Goal: Check status

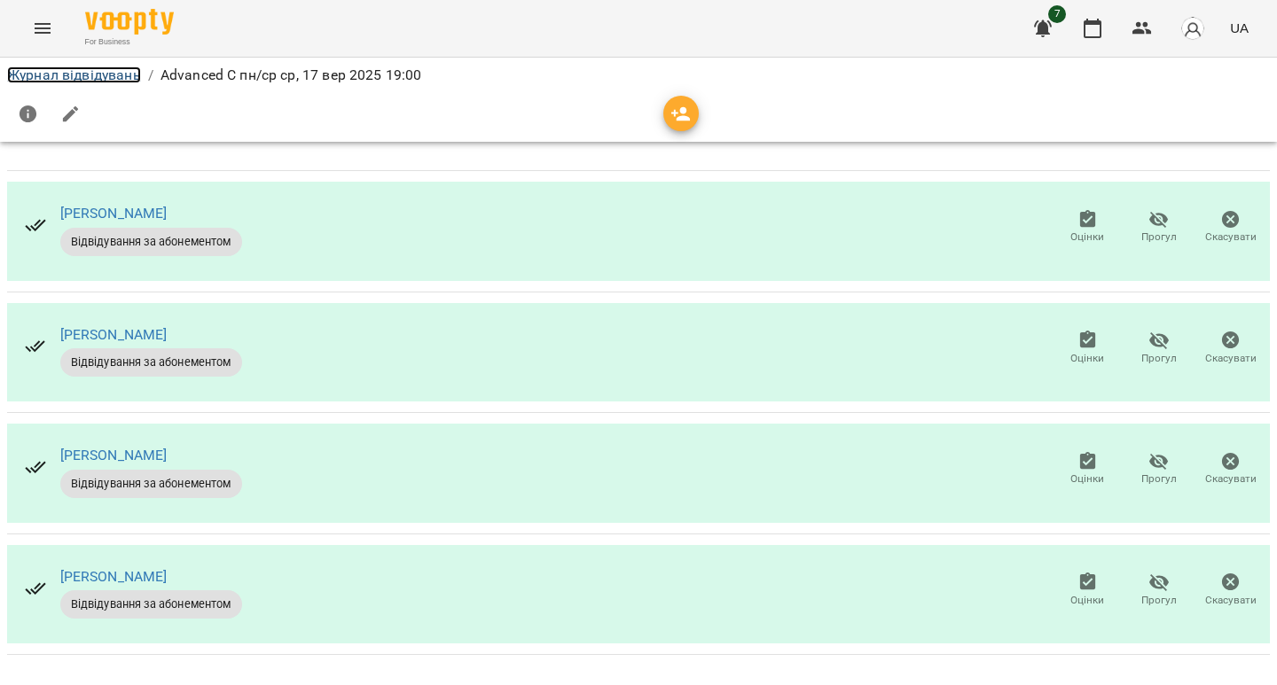
click at [85, 72] on link "Журнал відвідувань" at bounding box center [74, 74] width 134 height 17
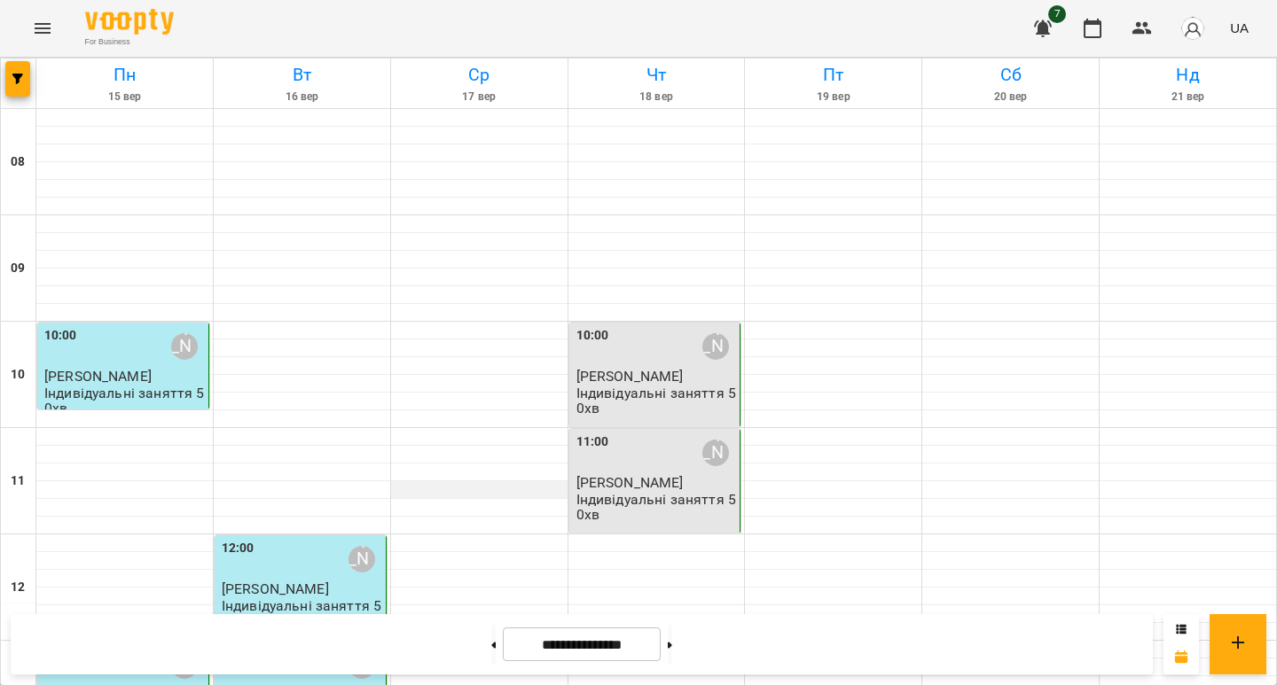
scroll to position [63, 0]
click at [538, 326] on div "10:00 Діана Левченко" at bounding box center [656, 346] width 160 height 41
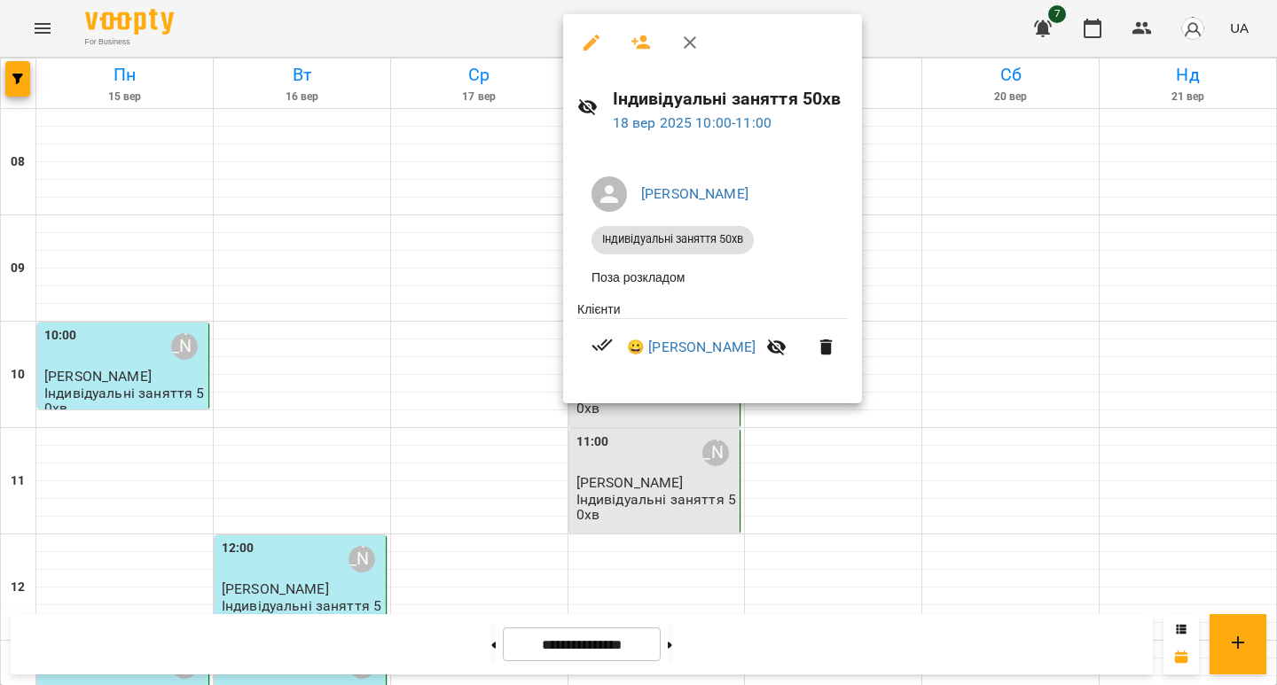
click at [538, 301] on div at bounding box center [638, 342] width 1277 height 685
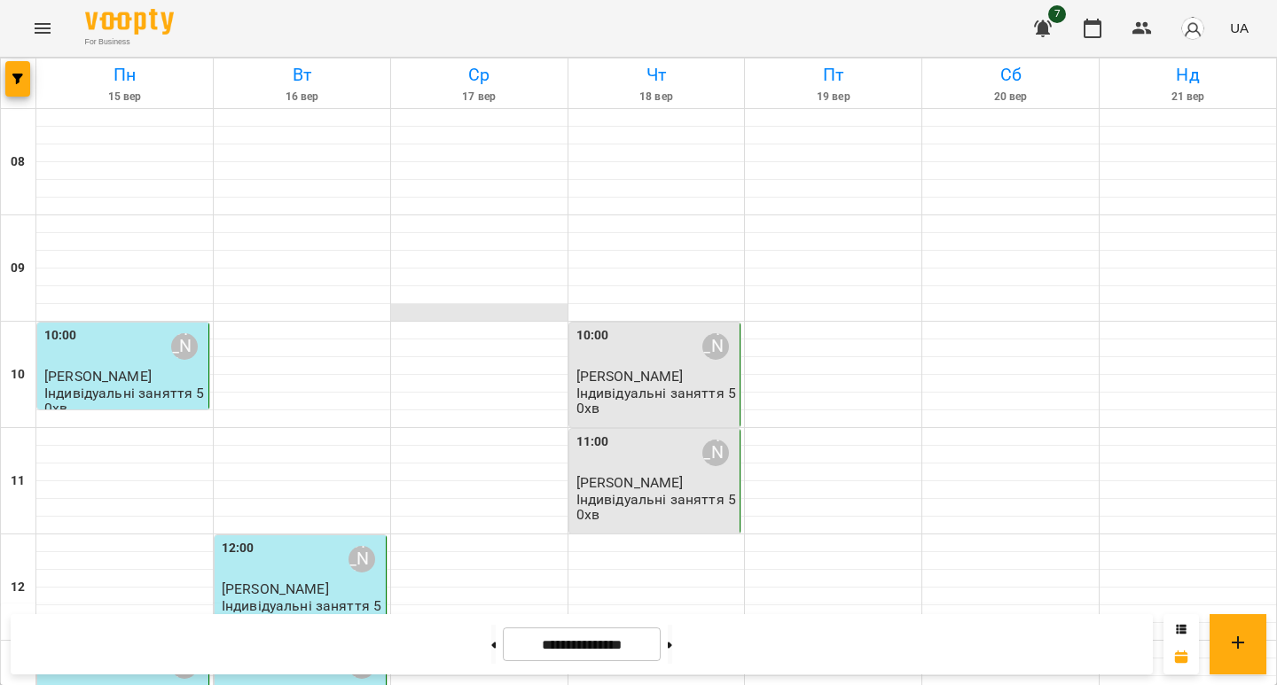
scroll to position [304, 0]
